Goal: Contribute content: Contribute content

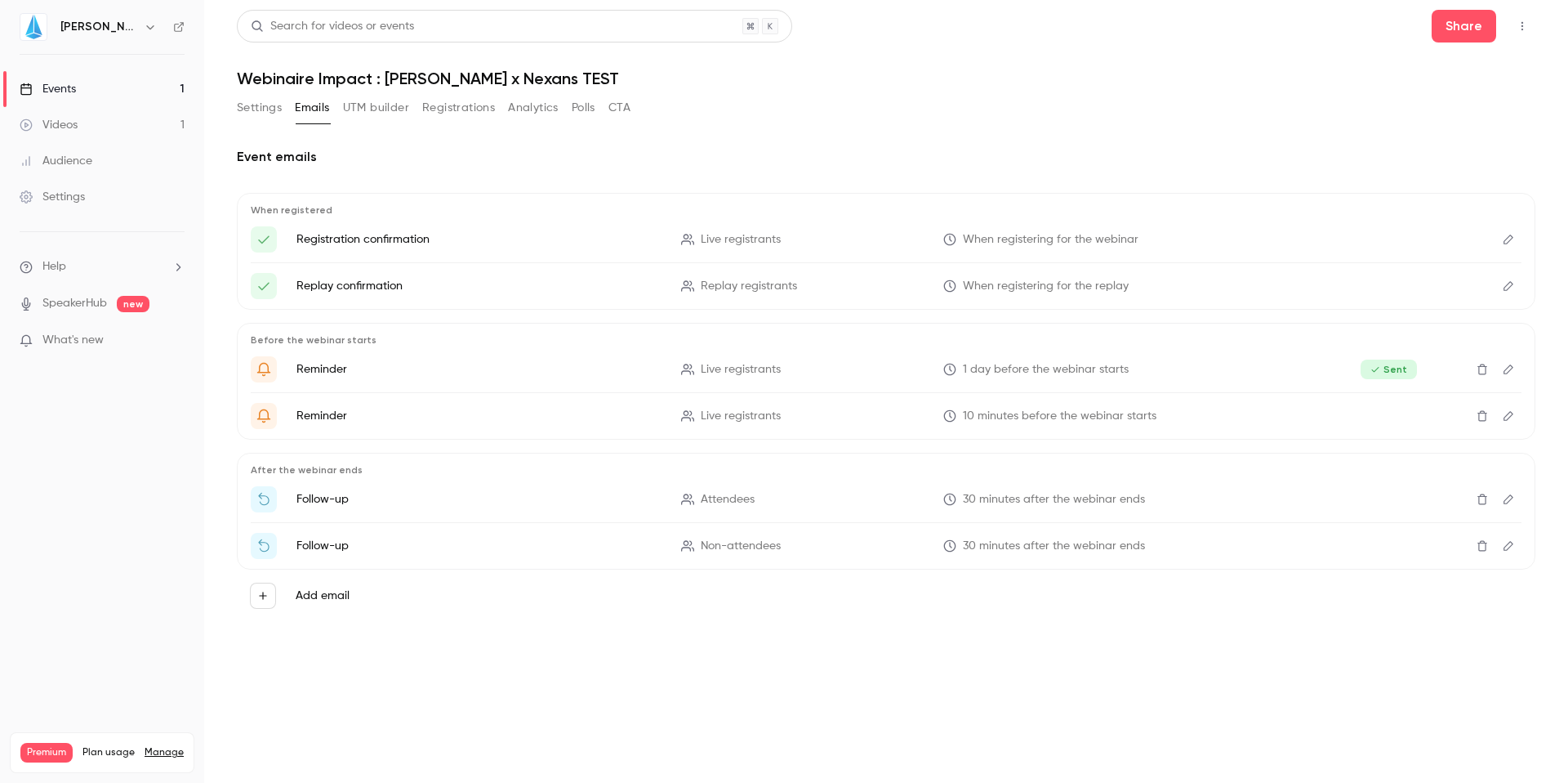
click at [57, 121] on div "Videos" at bounding box center [49, 125] width 58 height 16
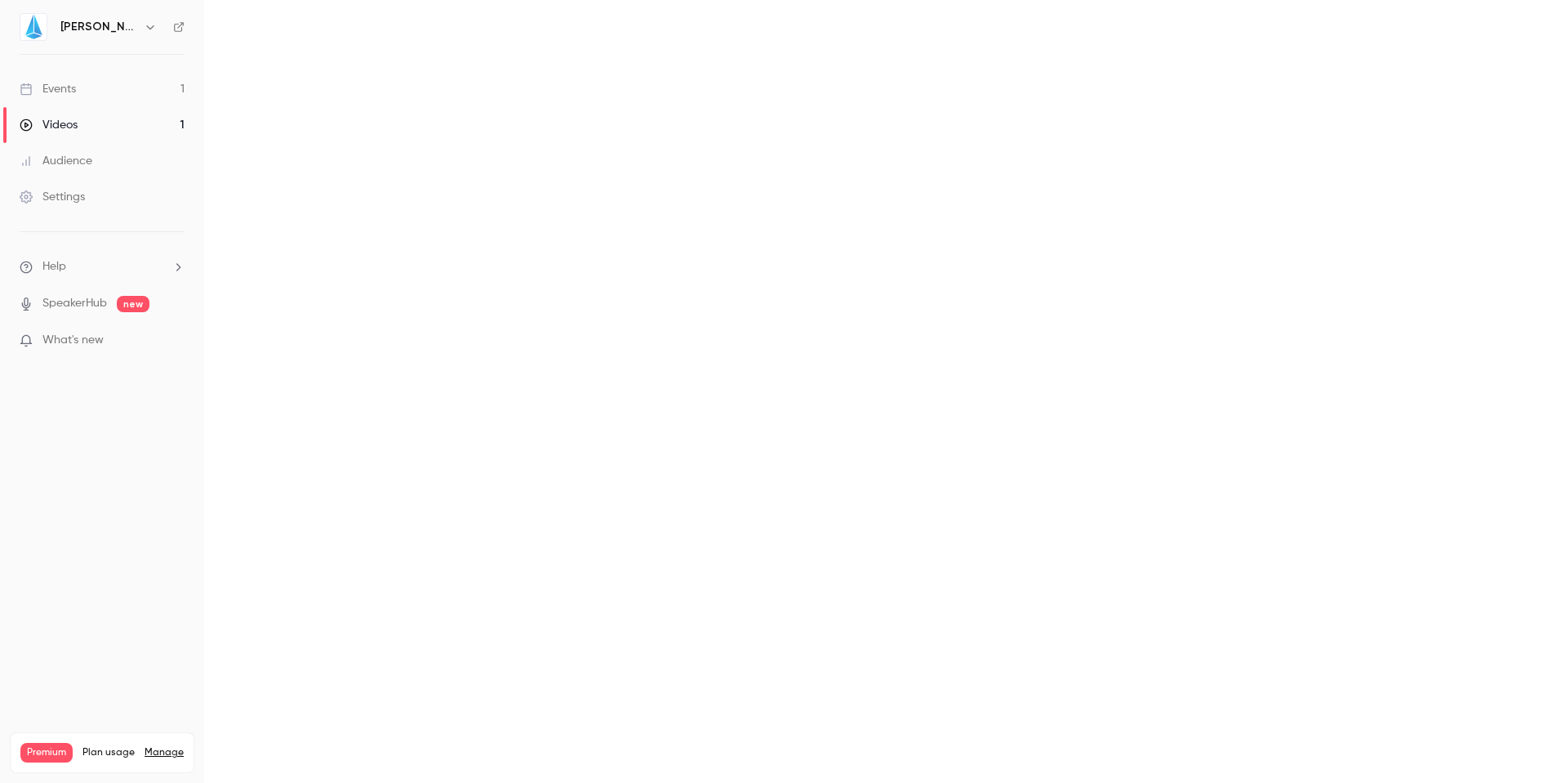
click at [516, 240] on main at bounding box center [885, 392] width 1364 height 783
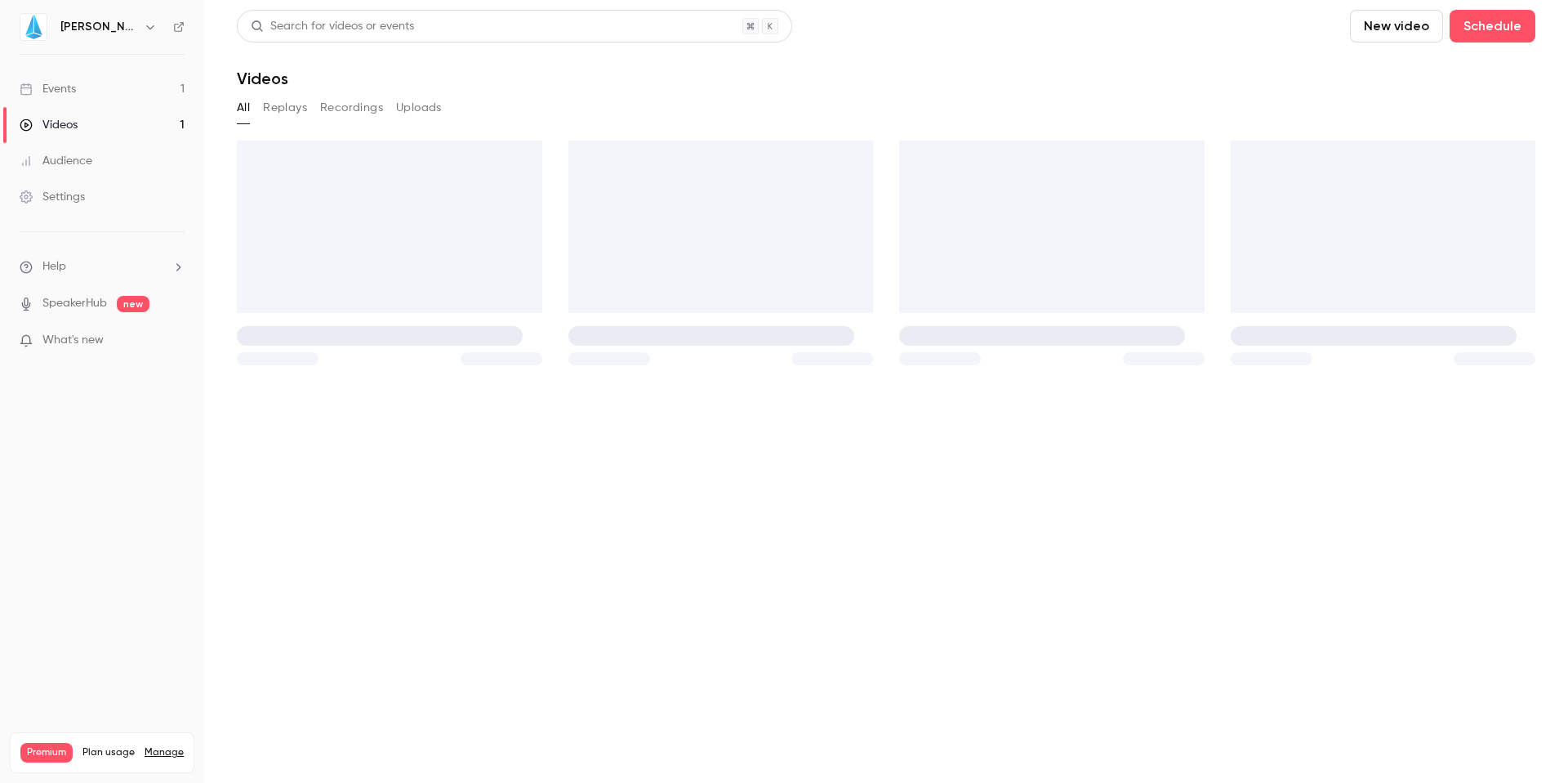
click at [66, 87] on div "Events" at bounding box center [48, 89] width 56 height 16
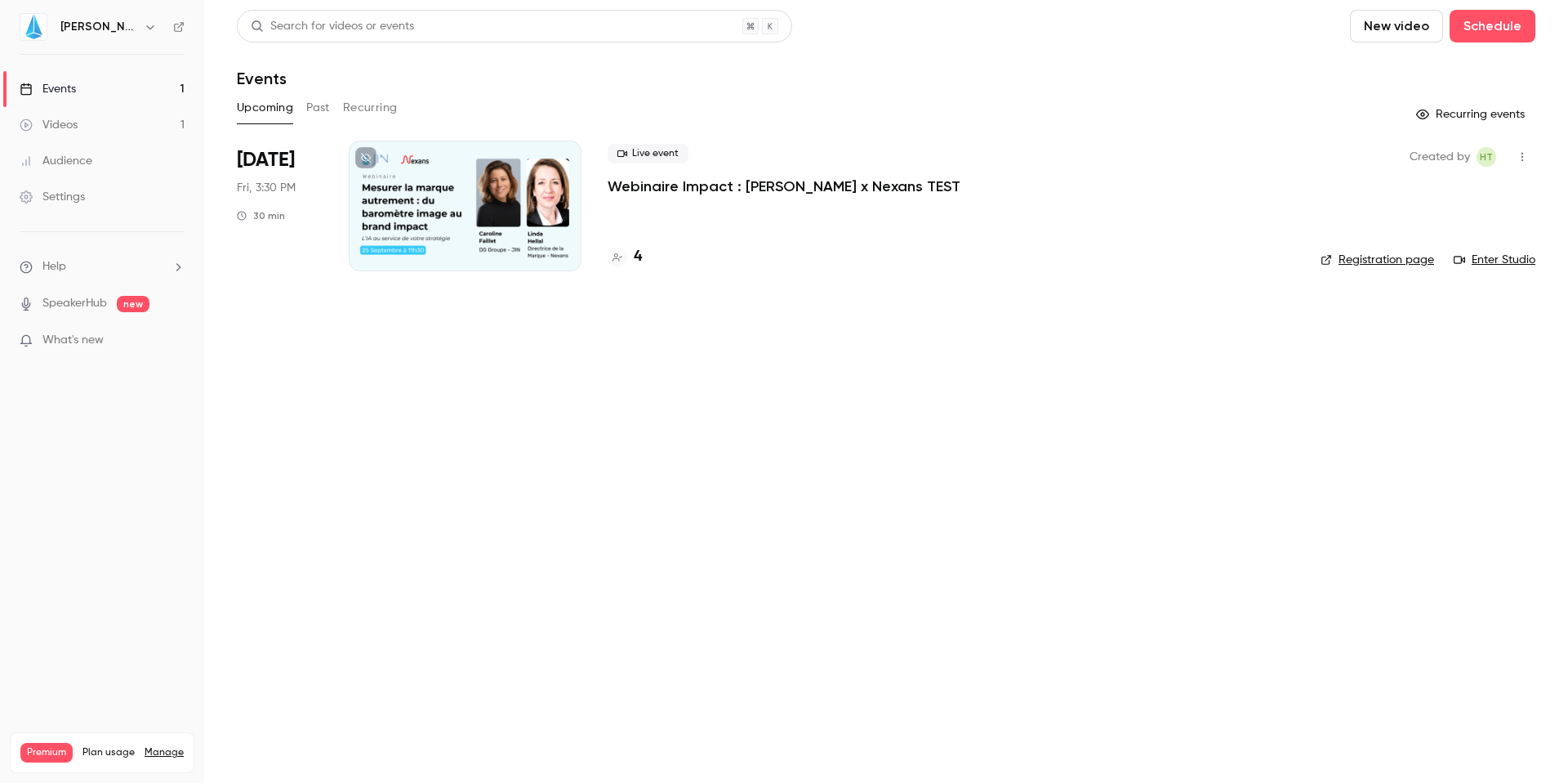
click at [1200, 32] on button "New video" at bounding box center [1397, 26] width 93 height 32
click at [1200, 74] on div "Record" at bounding box center [1456, 70] width 124 height 16
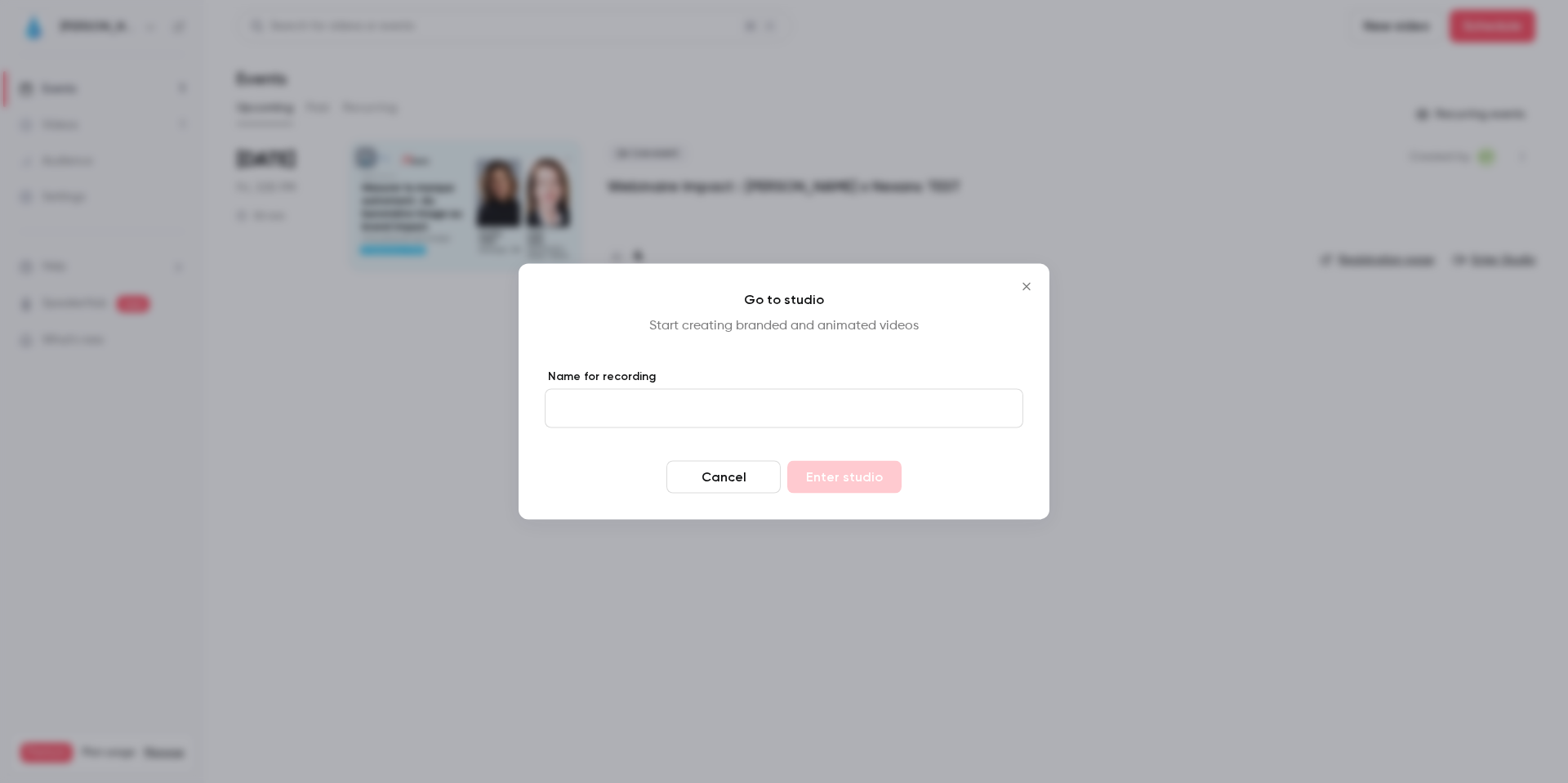
click at [796, 414] on input "Name for recording" at bounding box center [784, 408] width 479 height 39
type input "**"
click at [787, 461] on button "Enter studio" at bounding box center [844, 477] width 114 height 32
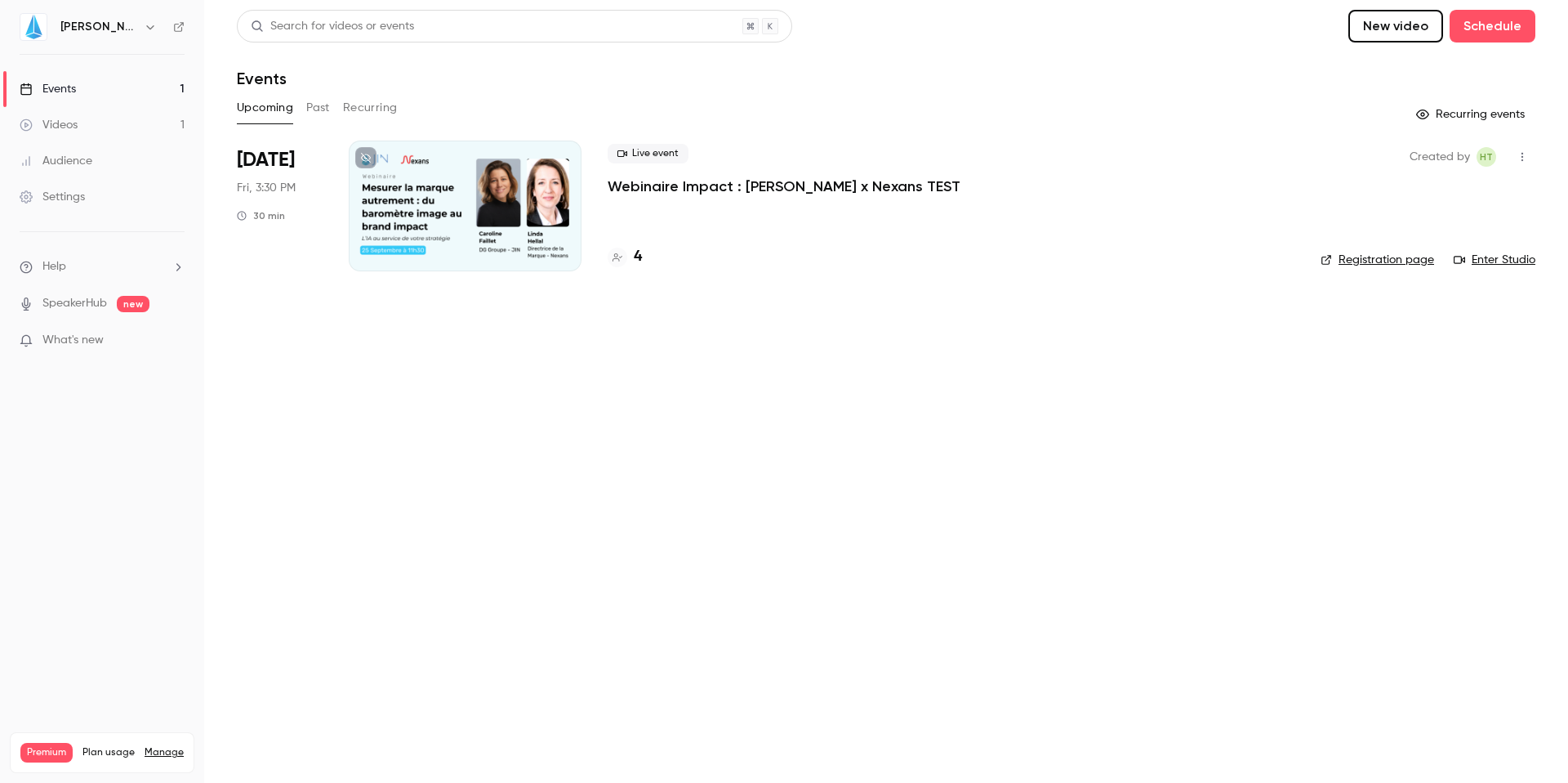
click at [1200, 30] on button "New video" at bounding box center [1396, 26] width 95 height 32
click at [1200, 68] on div at bounding box center [1380, 71] width 26 height 13
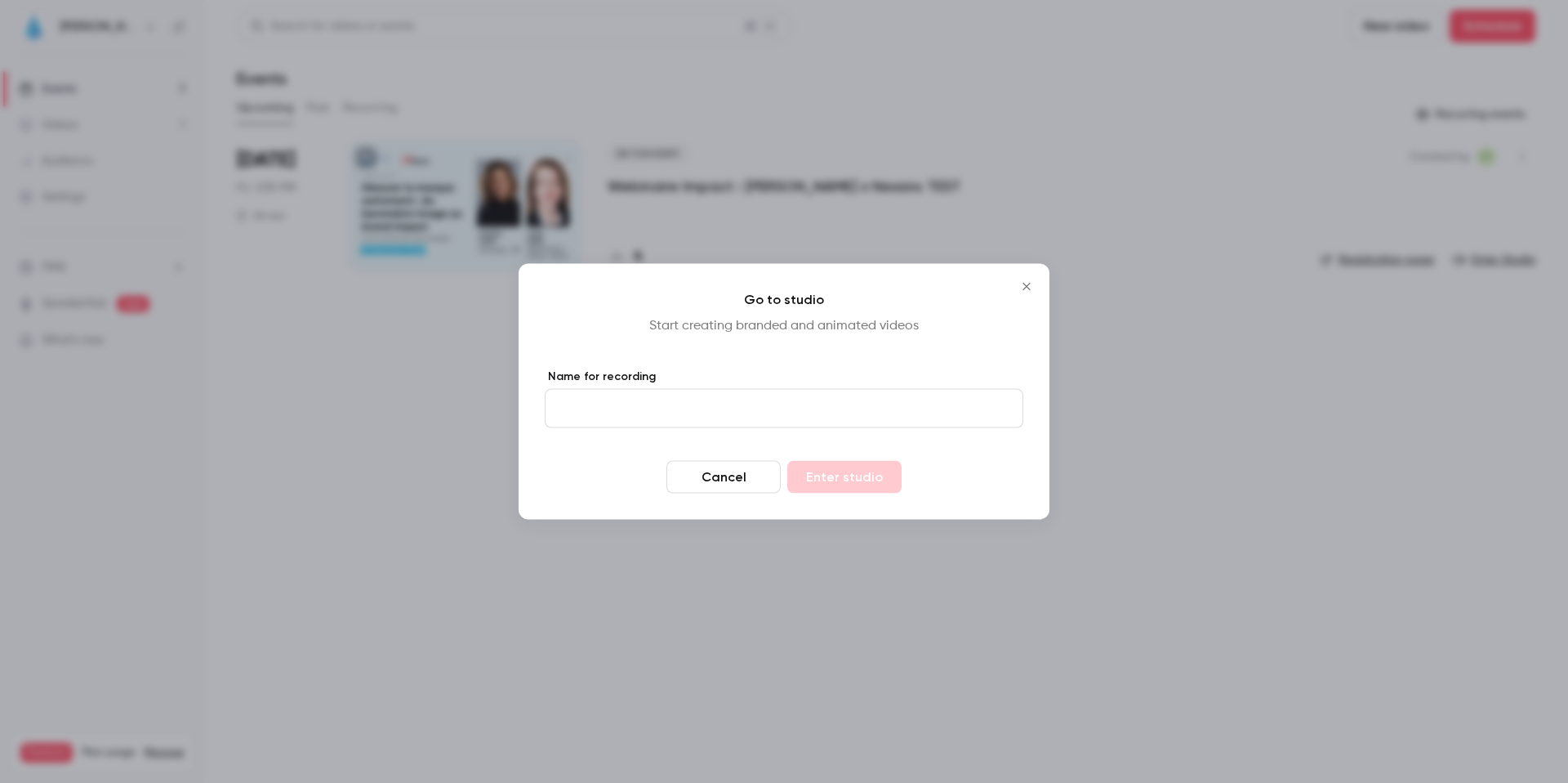
click at [1024, 298] on button "Close" at bounding box center [1026, 287] width 32 height 32
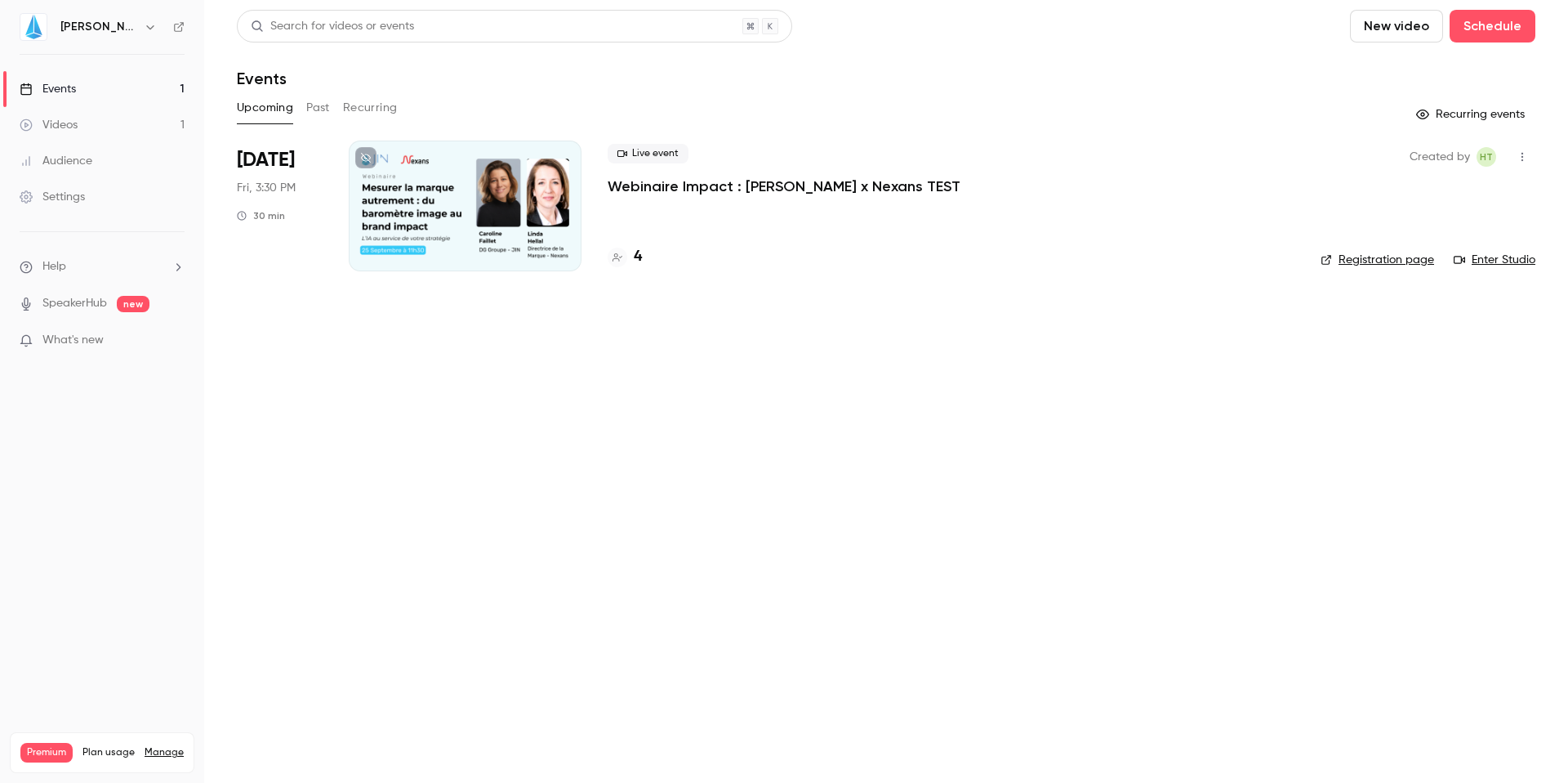
click at [1200, 34] on button "New video" at bounding box center [1397, 26] width 93 height 32
click at [43, 112] on div at bounding box center [784, 392] width 1568 height 783
click at [48, 118] on div "Videos" at bounding box center [49, 125] width 58 height 16
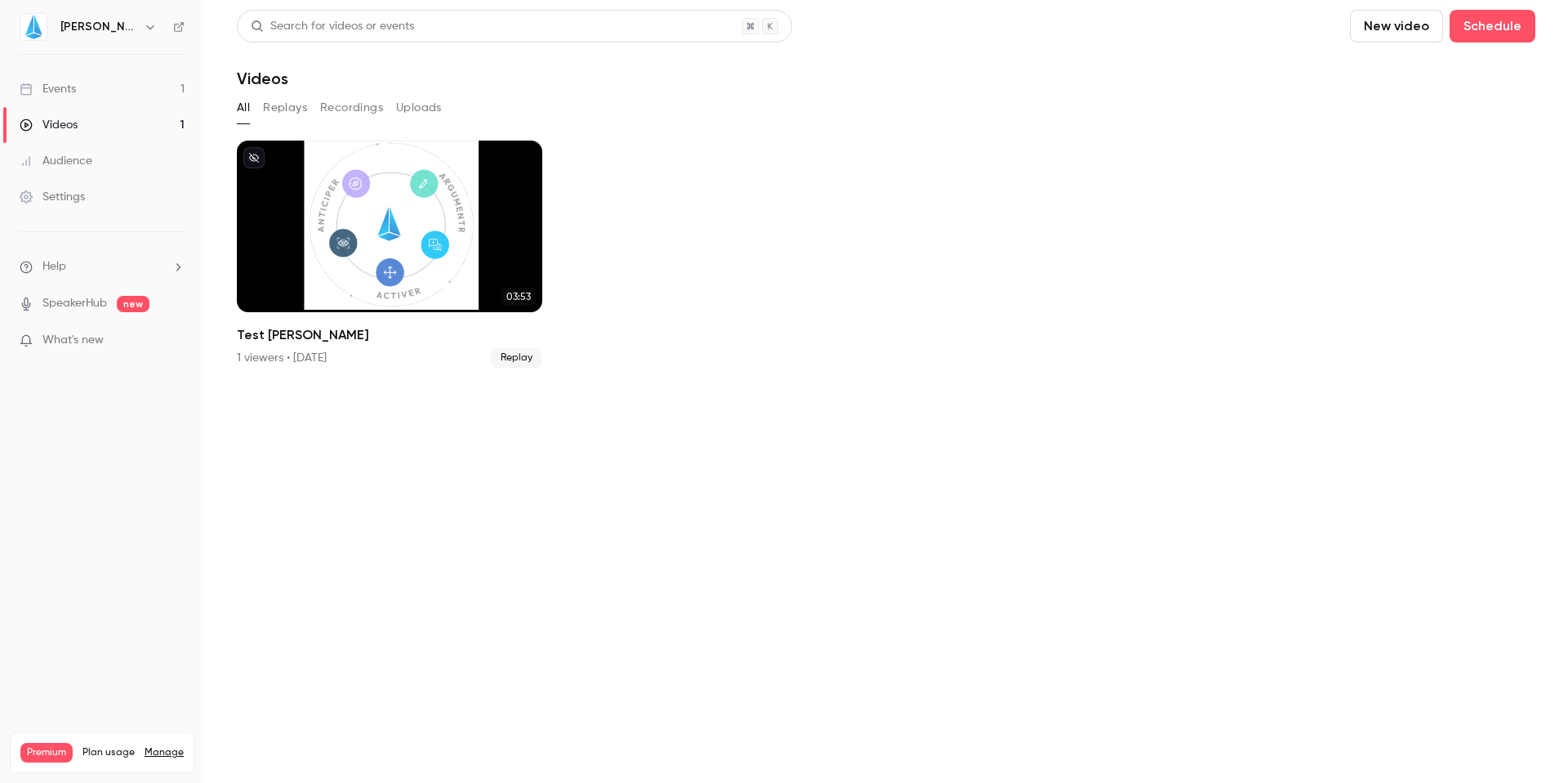
click at [1200, 30] on button "New video" at bounding box center [1397, 26] width 93 height 32
click at [1200, 82] on li "Record" at bounding box center [1442, 70] width 176 height 43
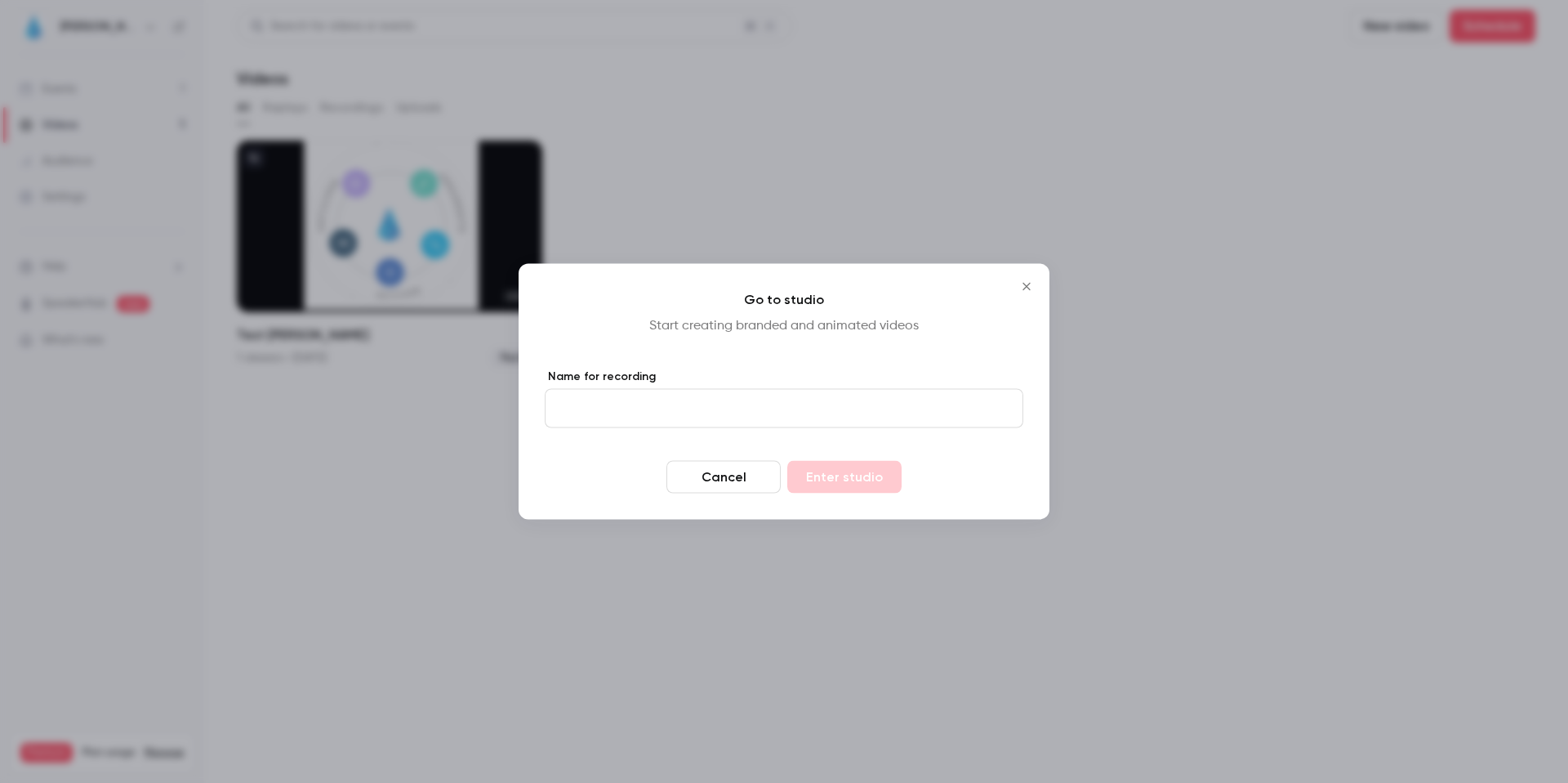
click at [642, 376] on label "Name for recording" at bounding box center [784, 376] width 479 height 16
click at [642, 389] on input "Name for recording" at bounding box center [784, 408] width 479 height 39
type input "*******"
click at [787, 461] on button "Enter studio" at bounding box center [844, 477] width 114 height 32
